Goal: Task Accomplishment & Management: Complete application form

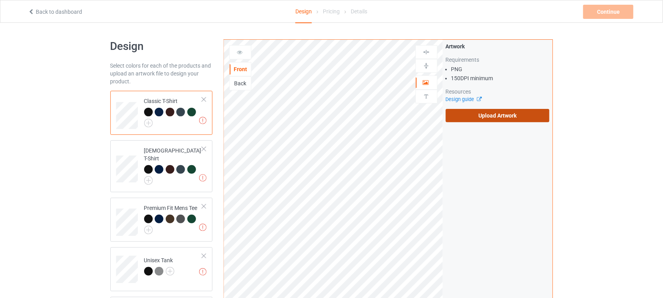
click at [503, 109] on label "Upload Artwork" at bounding box center [498, 115] width 104 height 13
click at [0, 0] on input "Upload Artwork" at bounding box center [0, 0] width 0 height 0
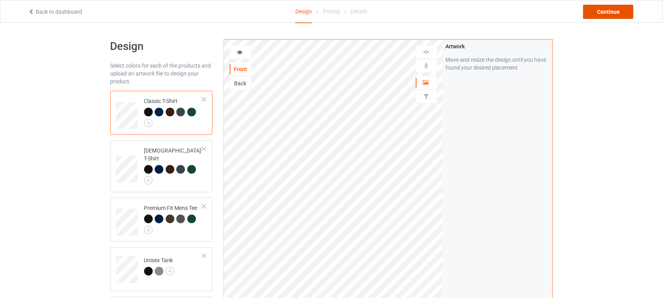
click at [603, 15] on div "Continue" at bounding box center [609, 12] width 50 height 14
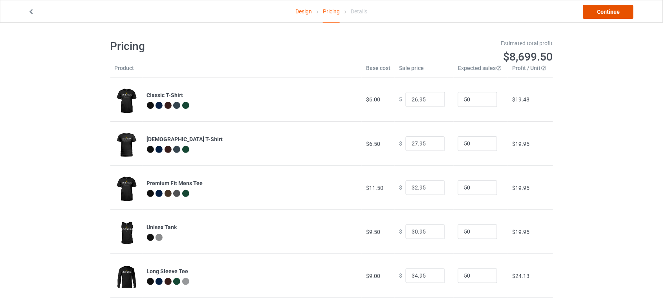
click at [605, 13] on link "Continue" at bounding box center [609, 12] width 50 height 14
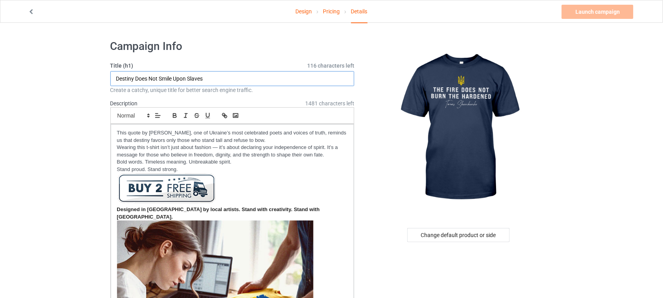
drag, startPoint x: 219, startPoint y: 79, endPoint x: 13, endPoint y: 73, distance: 206.4
paste input "The fire does not burn the hardened"
click at [129, 77] on input "The fire does not burn the hardened" at bounding box center [232, 78] width 244 height 15
drag, startPoint x: 216, startPoint y: 77, endPoint x: 186, endPoint y: 77, distance: 30.3
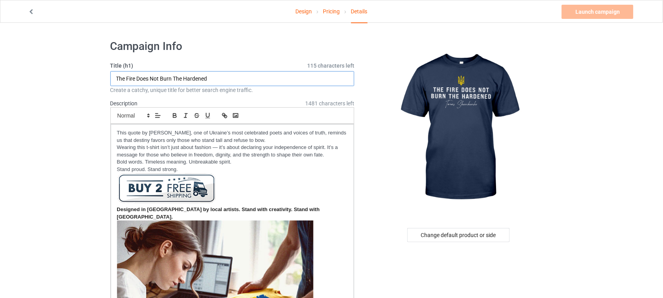
click at [186, 77] on input "The Fire Does Not Burn The Hardened" at bounding box center [232, 78] width 244 height 15
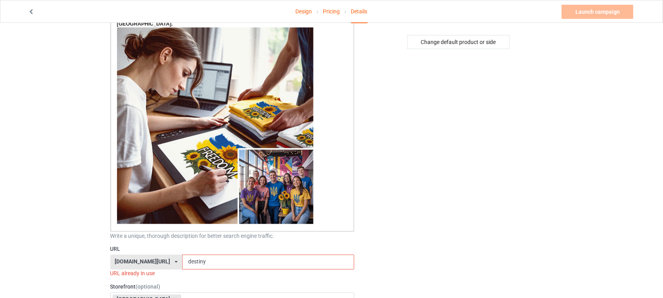
scroll to position [295, 0]
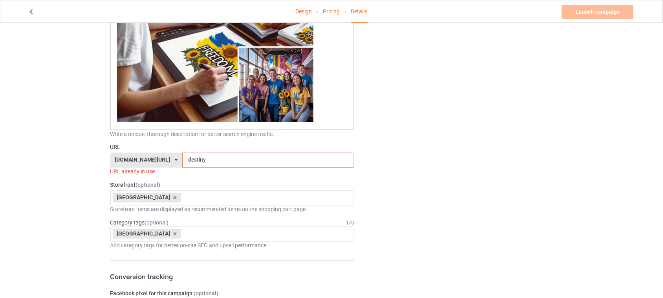
type input "The Fire Does Not Burn The Hardened"
drag, startPoint x: 235, startPoint y: 150, endPoint x: 120, endPoint y: 149, distance: 114.4
click at [124, 153] on div "shirtenergy.com/ shirtenergy.com/ teechip.com/ 6273c5abfddeea00434bafb3 587d0d4…" at bounding box center [232, 160] width 244 height 15
paste input "Hardened"
click at [182, 153] on input "Hardened" at bounding box center [268, 160] width 172 height 15
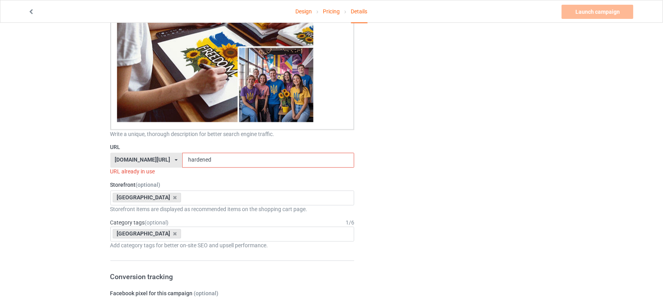
click at [417, 162] on div "Change default product or side" at bounding box center [459, 273] width 198 height 1068
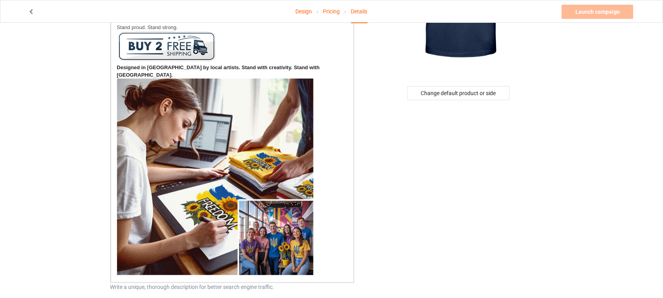
scroll to position [0, 0]
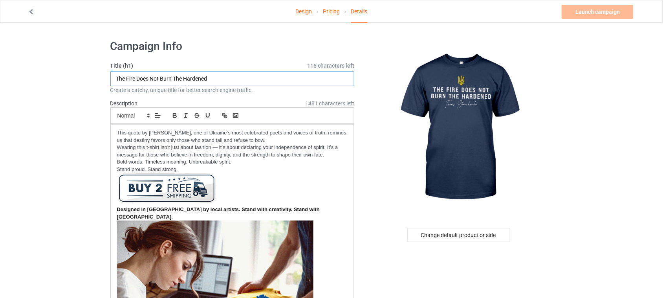
drag, startPoint x: 207, startPoint y: 77, endPoint x: 203, endPoint y: 77, distance: 4.7
click at [203, 77] on input "The Fire Does Not Burn The Hardened" at bounding box center [232, 78] width 244 height 15
drag, startPoint x: 172, startPoint y: 77, endPoint x: 152, endPoint y: 77, distance: 19.6
click at [152, 77] on input "The Fire Does Not Burn The Hardened" at bounding box center [232, 78] width 244 height 15
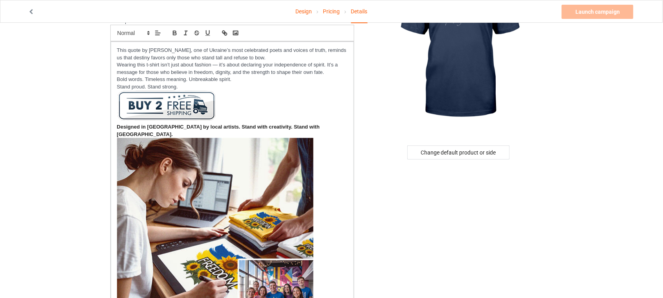
scroll to position [295, 0]
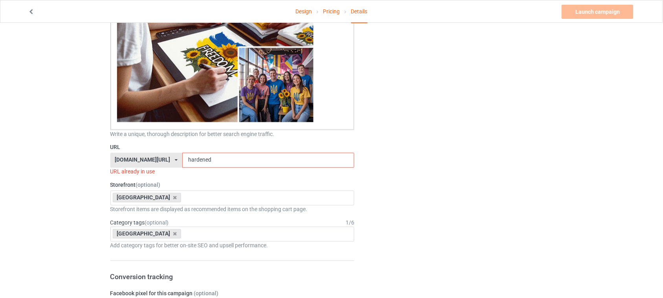
drag, startPoint x: 215, startPoint y: 149, endPoint x: 76, endPoint y: 148, distance: 139.1
click at [91, 148] on div "Design Pricing Details Launch campaign Invalid campaign URL Campaign Info Title…" at bounding box center [331, 273] width 663 height 1090
paste input "Not Burn"
click at [182, 153] on input "Not Burn" at bounding box center [268, 160] width 172 height 15
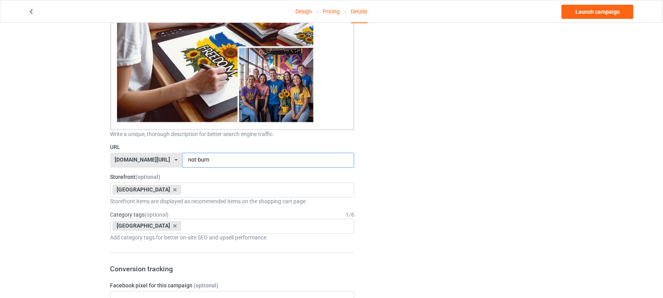
type input "not-burn"
click at [419, 153] on div "Change default product or side" at bounding box center [459, 269] width 198 height 1060
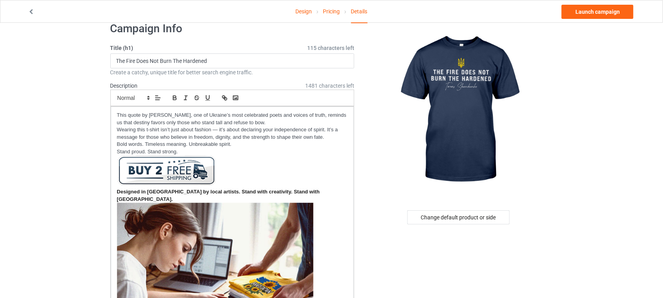
scroll to position [0, 0]
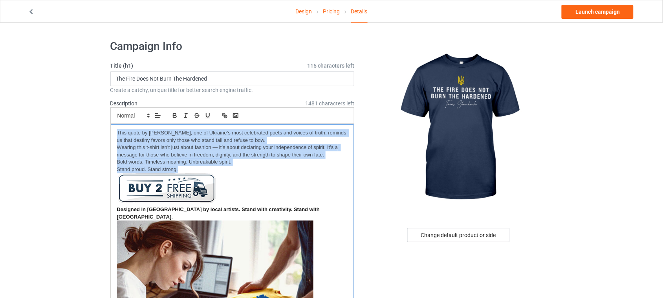
drag, startPoint x: 191, startPoint y: 168, endPoint x: 98, endPoint y: 121, distance: 103.5
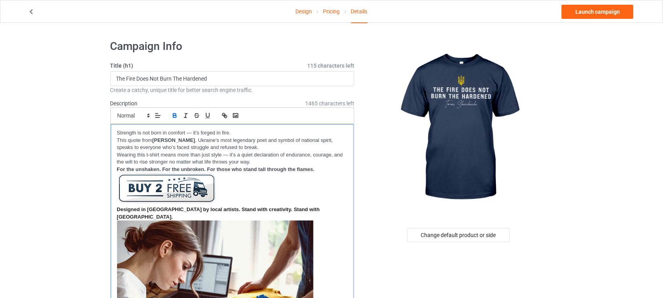
click at [117, 132] on p "Strength is not born in comfort — it’s forged in fire." at bounding box center [232, 132] width 231 height 7
click at [117, 154] on p "Wearing this t-shirt means more than just style — it’s a quiet declaration of e…" at bounding box center [232, 158] width 231 height 15
click at [117, 170] on strong "For the unshaken. For the unbroken. For those who stand tall through the flames." at bounding box center [216, 169] width 198 height 6
click at [607, 9] on link "Launch campaign" at bounding box center [598, 12] width 72 height 14
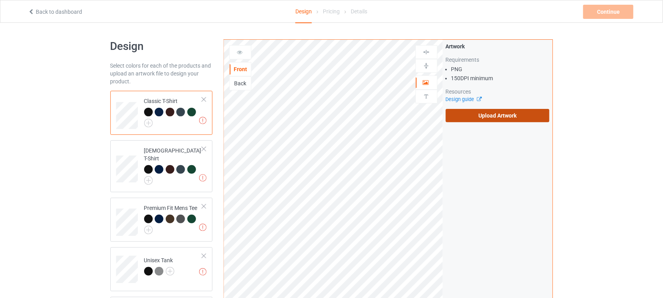
click at [495, 111] on label "Upload Artwork" at bounding box center [498, 115] width 104 height 13
click at [0, 0] on input "Upload Artwork" at bounding box center [0, 0] width 0 height 0
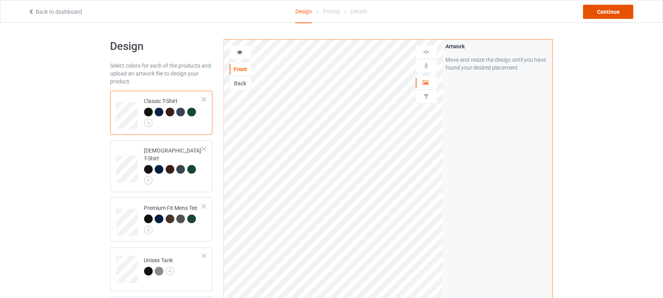
click at [604, 8] on div "Continue" at bounding box center [609, 12] width 50 height 14
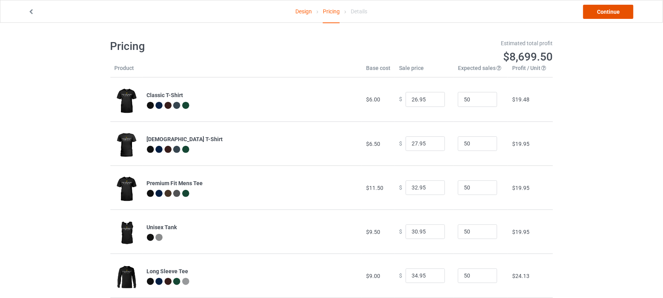
click at [605, 15] on link "Continue" at bounding box center [609, 12] width 50 height 14
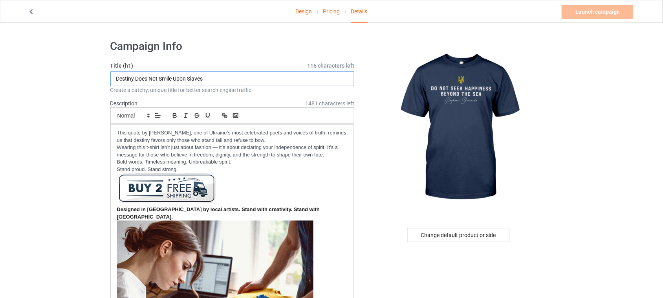
drag, startPoint x: 221, startPoint y: 77, endPoint x: 8, endPoint y: 72, distance: 212.7
paste input "o not seek happiness beyond the sea"
click at [127, 79] on input "Do not seek happiness beyond the sea" at bounding box center [232, 78] width 244 height 15
click at [245, 75] on input "Do Not Seek Happiness Beyond The Sea" at bounding box center [232, 78] width 244 height 15
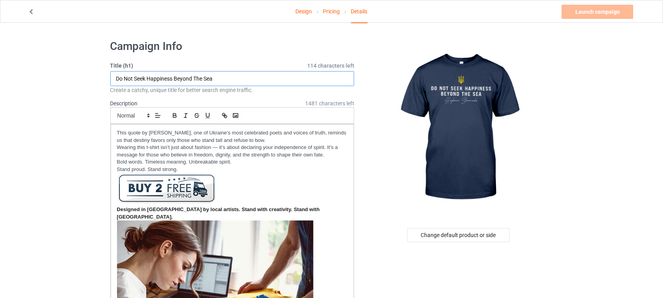
type input "Do Not Seek Happiness Beyond The Sea"
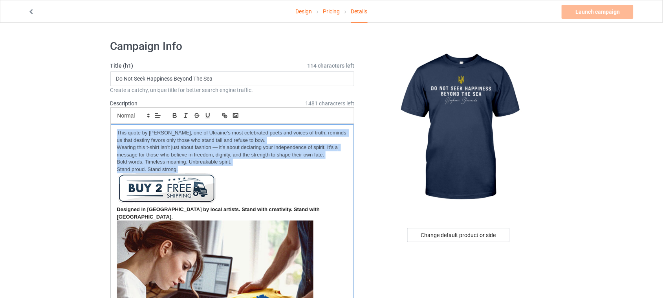
drag, startPoint x: 182, startPoint y: 170, endPoint x: 112, endPoint y: 128, distance: 81.4
click at [112, 128] on div "This quote by [PERSON_NAME], one of Ukraine’s most celebrated poets and voices …" at bounding box center [233, 274] width 244 height 300
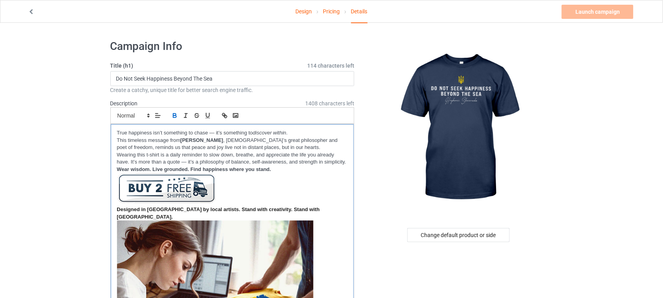
click at [118, 132] on p "True happiness isn’t something to chase — it’s something to discover within ." at bounding box center [232, 132] width 231 height 7
click at [117, 156] on p "Wearing this t-shirt is a daily reminder to slow down, breathe, and appreciate …" at bounding box center [232, 158] width 231 height 15
drag, startPoint x: 146, startPoint y: 77, endPoint x: 81, endPoint y: 75, distance: 64.9
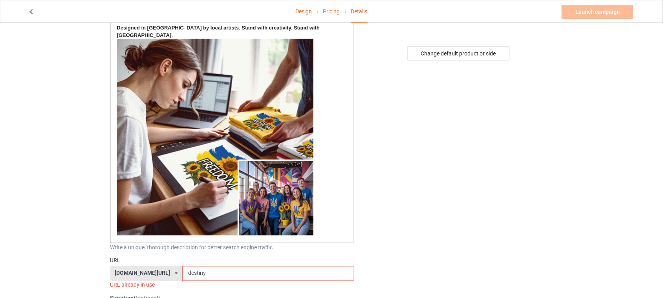
scroll to position [246, 0]
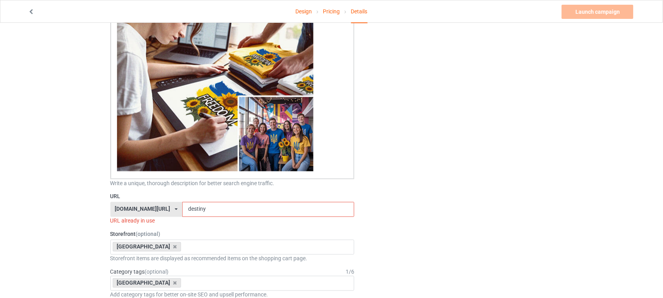
drag, startPoint x: 231, startPoint y: 201, endPoint x: 99, endPoint y: 197, distance: 132.5
paste input "Do Not Seek"
click at [194, 202] on input "Do Not Seek" at bounding box center [268, 209] width 172 height 15
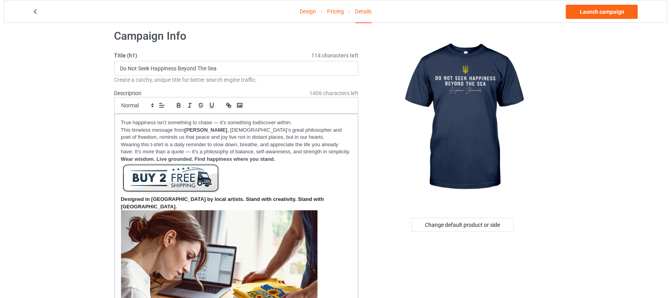
scroll to position [0, 0]
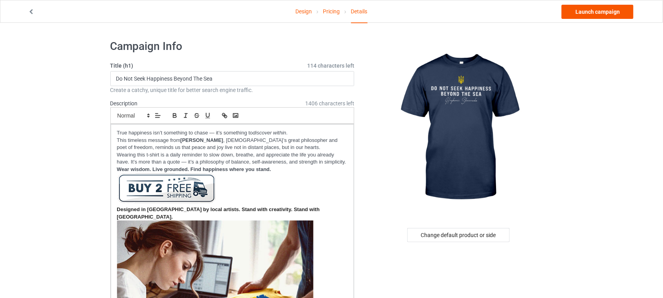
type input "donotseek"
click at [602, 12] on link "Launch campaign" at bounding box center [598, 12] width 72 height 14
